Goal: Information Seeking & Learning: Find specific fact

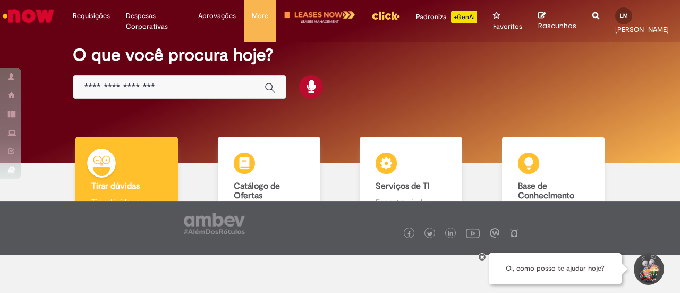
scroll to position [53, 0]
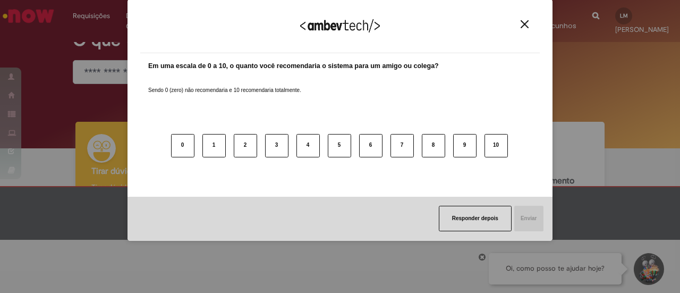
click at [525, 27] on img "Close" at bounding box center [524, 24] width 8 height 8
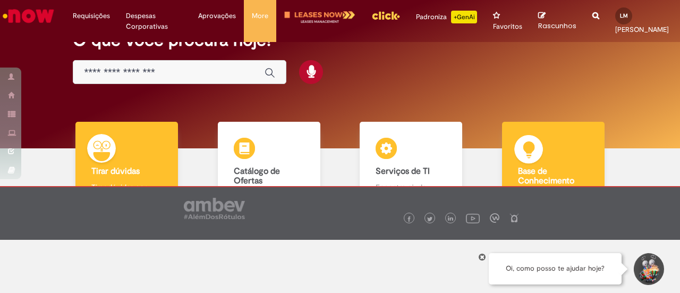
click at [545, 175] on b "Base de Conhecimento" at bounding box center [546, 176] width 56 height 20
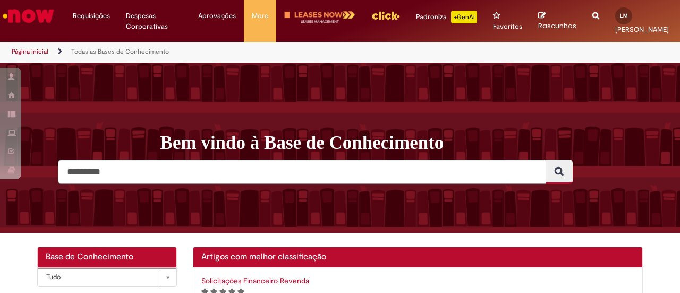
scroll to position [53, 0]
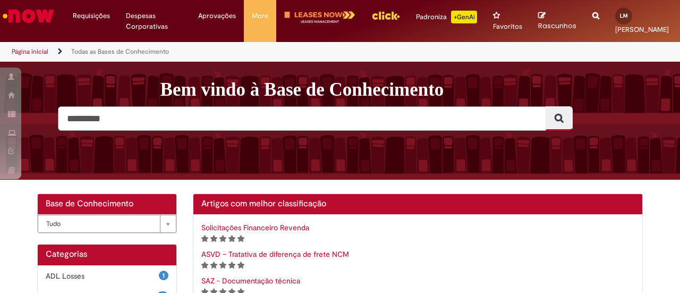
click at [157, 123] on input "Pesquisar" at bounding box center [302, 118] width 488 height 24
type input "********"
click at [545, 106] on button "Pesquisar" at bounding box center [558, 118] width 27 height 24
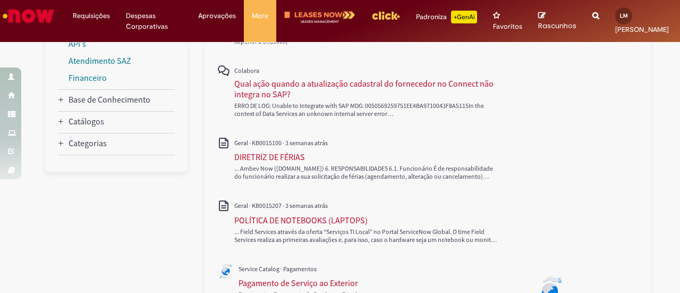
scroll to position [212, 0]
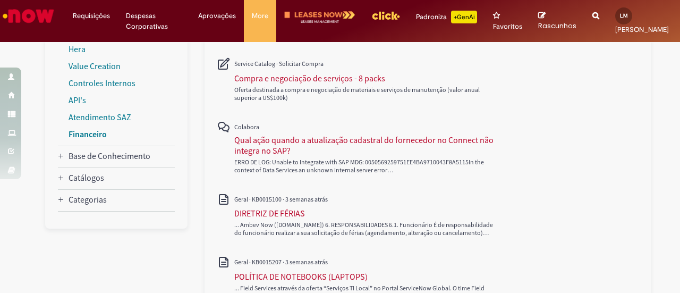
click at [88, 135] on link "Financeiro" at bounding box center [87, 133] width 38 height 11
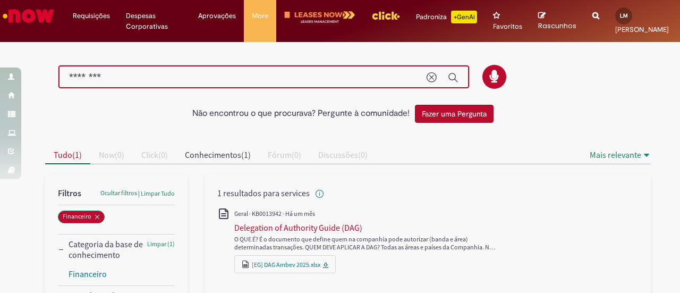
click at [0, 52] on div "Não encontrou o que procurava? Pergunte à comunidade! Fazer uma Pergunta Cancel…" at bounding box center [340, 184] width 680 height 281
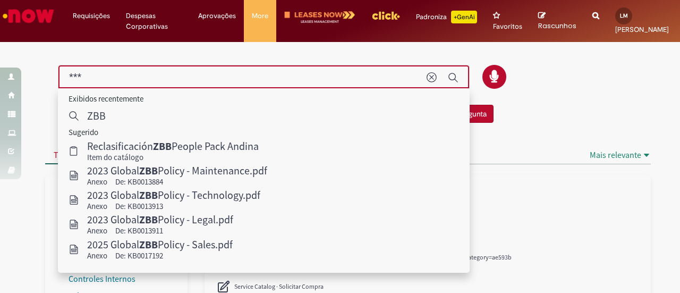
drag, startPoint x: 98, startPoint y: 78, endPoint x: 29, endPoint y: 73, distance: 69.8
click at [29, 73] on div "Não encontrou o que procurava? Pergunte à comunidade! Fazer uma Pergunta" at bounding box center [339, 86] width 621 height 84
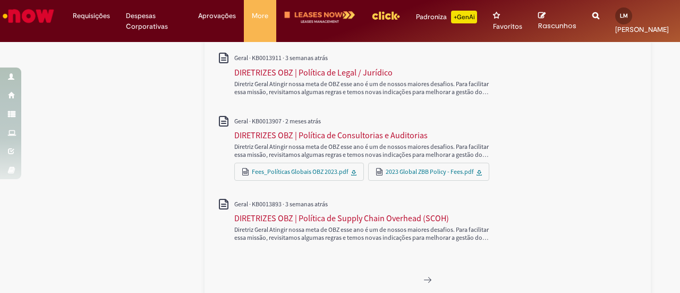
scroll to position [756, 0]
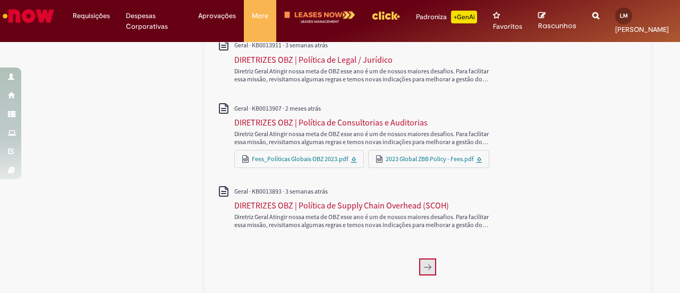
click at [423, 262] on icon "Próxima página, 2" at bounding box center [427, 266] width 8 height 8
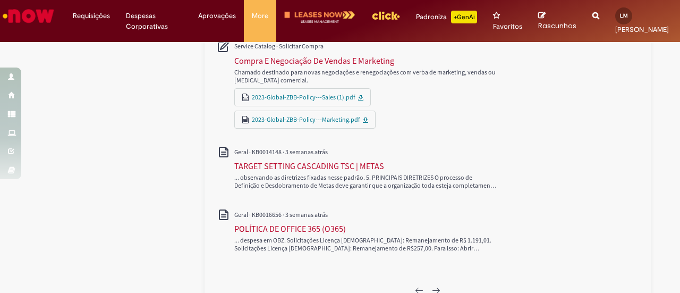
scroll to position [721, 0]
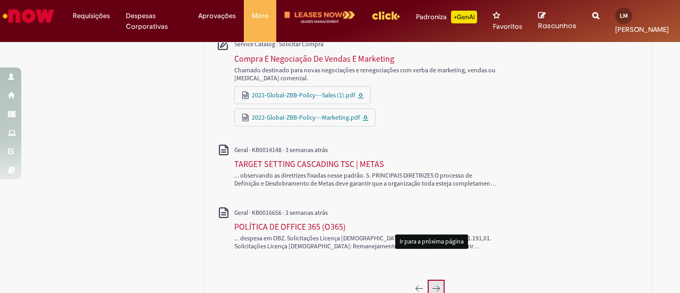
click at [432, 284] on icon "Próxima página, 3" at bounding box center [436, 288] width 8 height 8
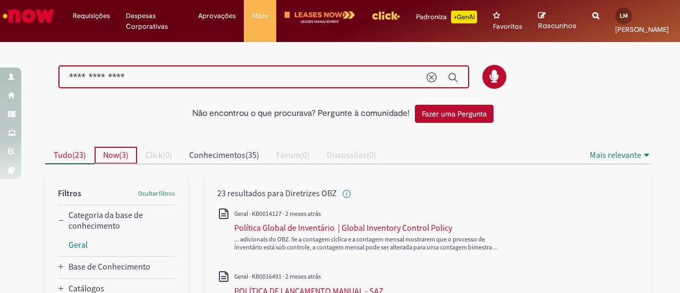
click at [114, 151] on span "Now" at bounding box center [111, 154] width 16 height 11
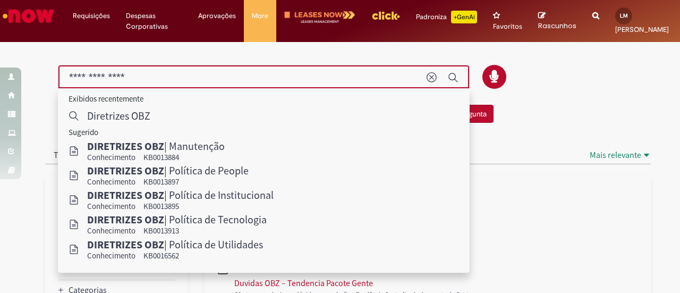
click at [151, 76] on input "**********" at bounding box center [242, 77] width 347 height 12
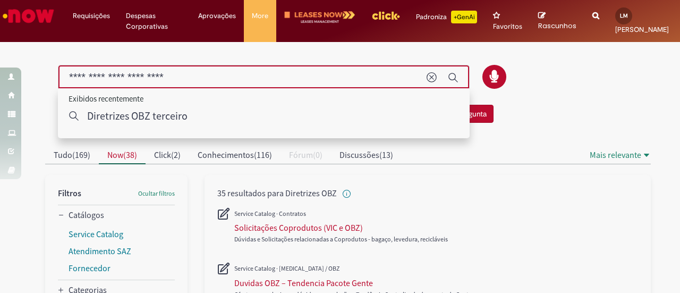
type input "**********"
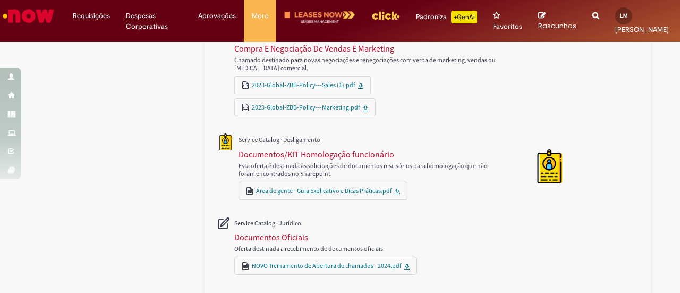
scroll to position [474, 0]
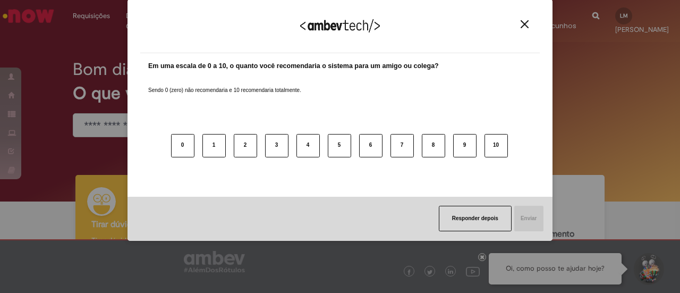
click at [518, 25] on button "Close" at bounding box center [524, 24] width 14 height 9
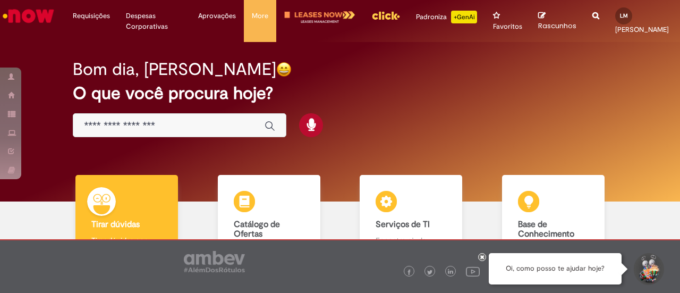
click at [417, 15] on div "Padroniza +GenAi" at bounding box center [446, 17] width 61 height 13
